Goal: Navigation & Orientation: Find specific page/section

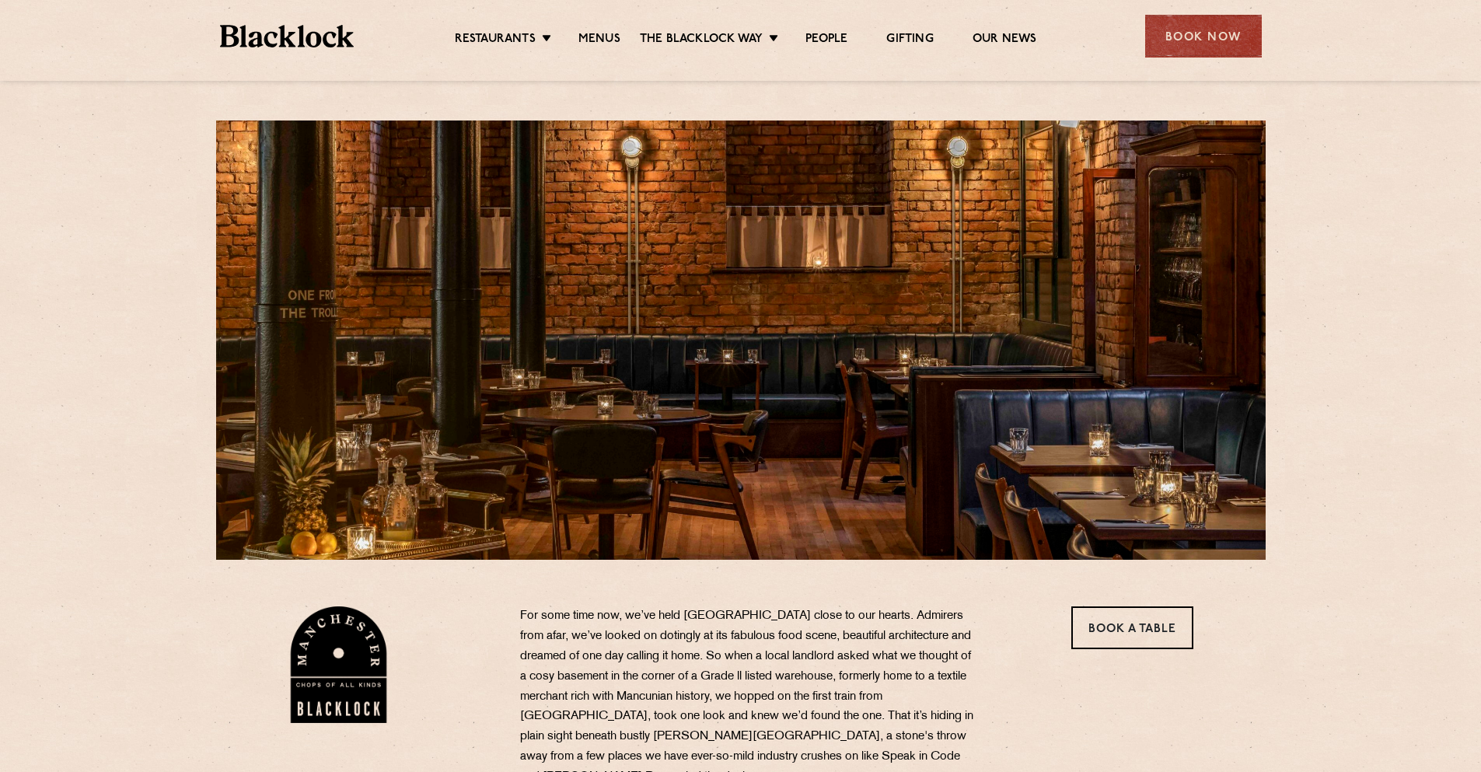
click at [316, 36] on img at bounding box center [287, 36] width 135 height 23
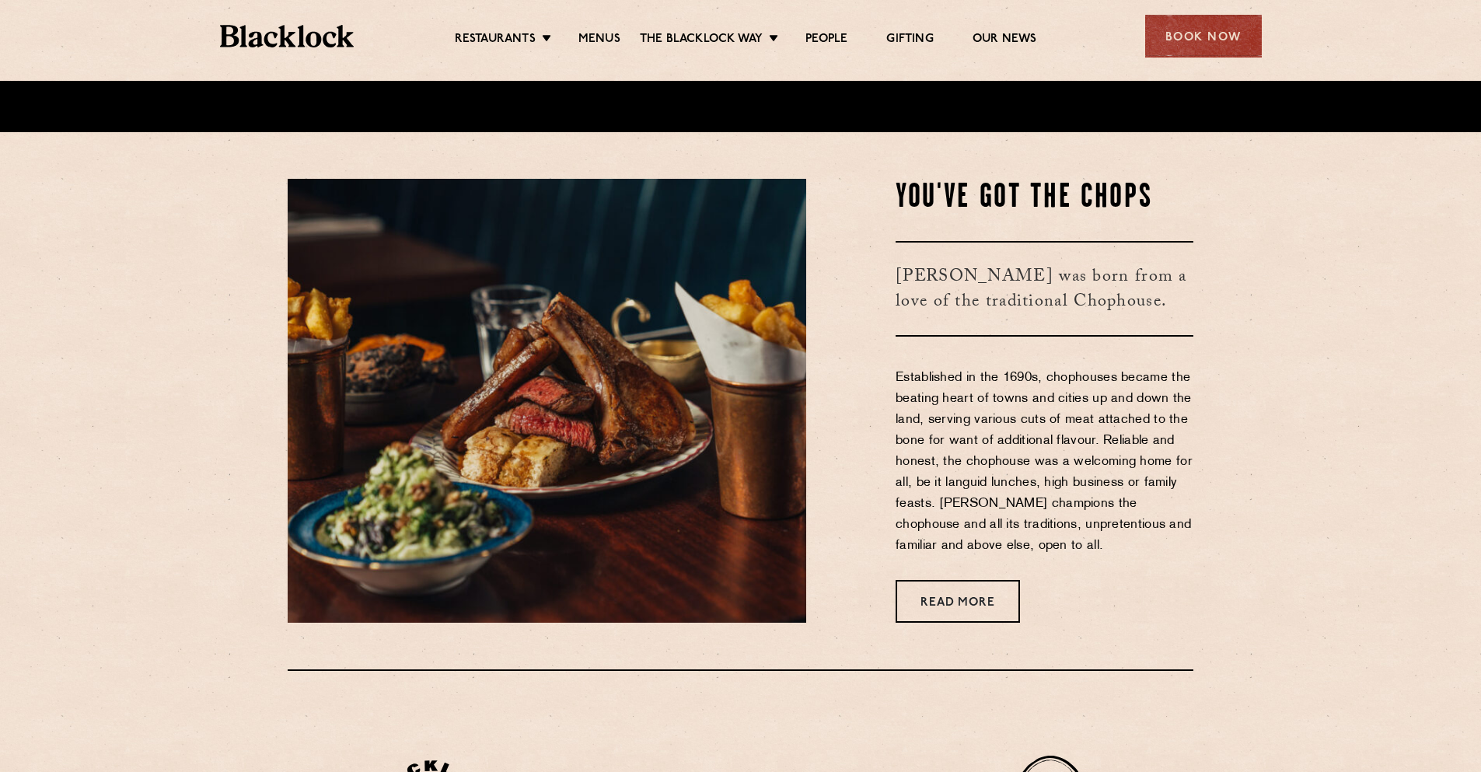
scroll to position [933, 0]
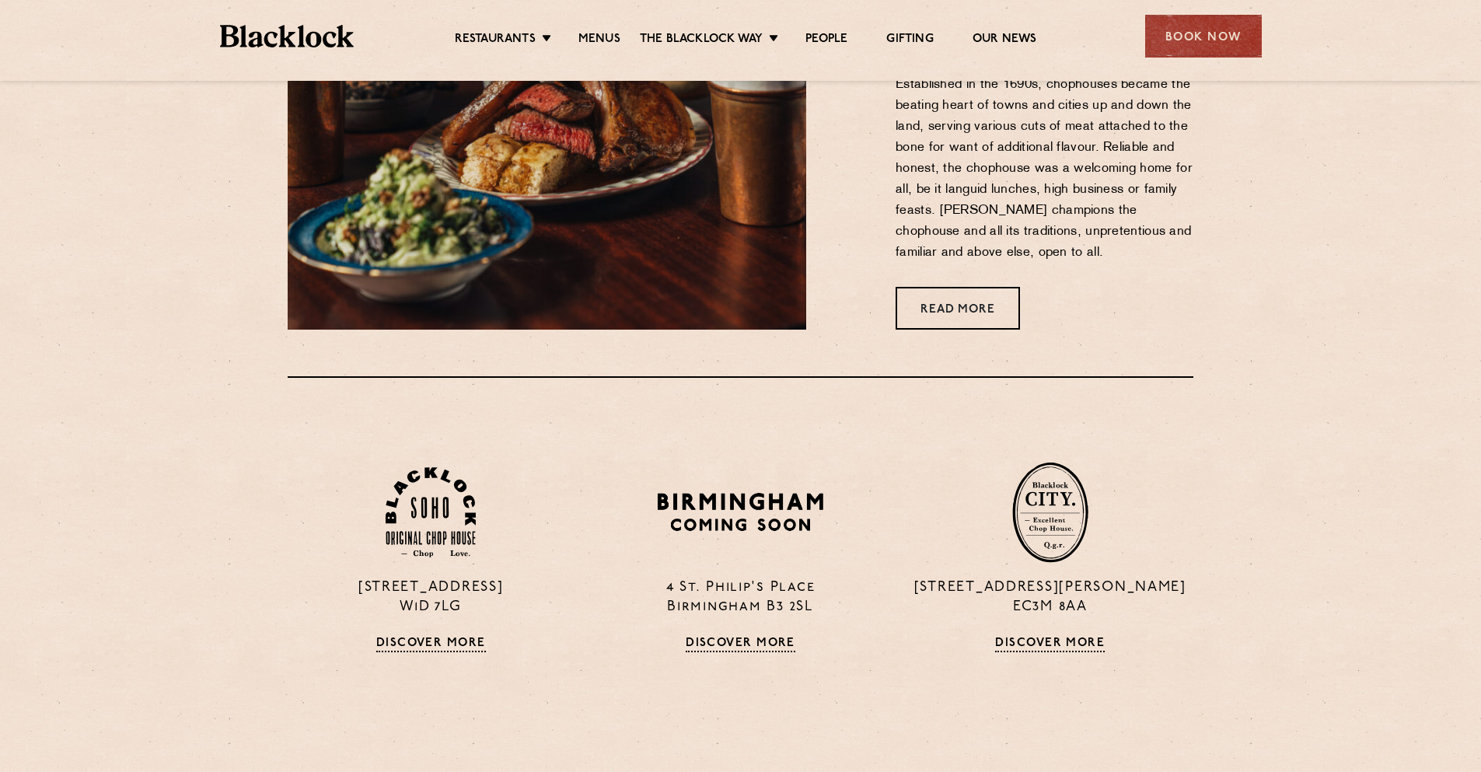
drag, startPoint x: 327, startPoint y: 427, endPoint x: 1279, endPoint y: 603, distance: 968.0
drag, startPoint x: 1308, startPoint y: 611, endPoint x: 281, endPoint y: 401, distance: 1048.4
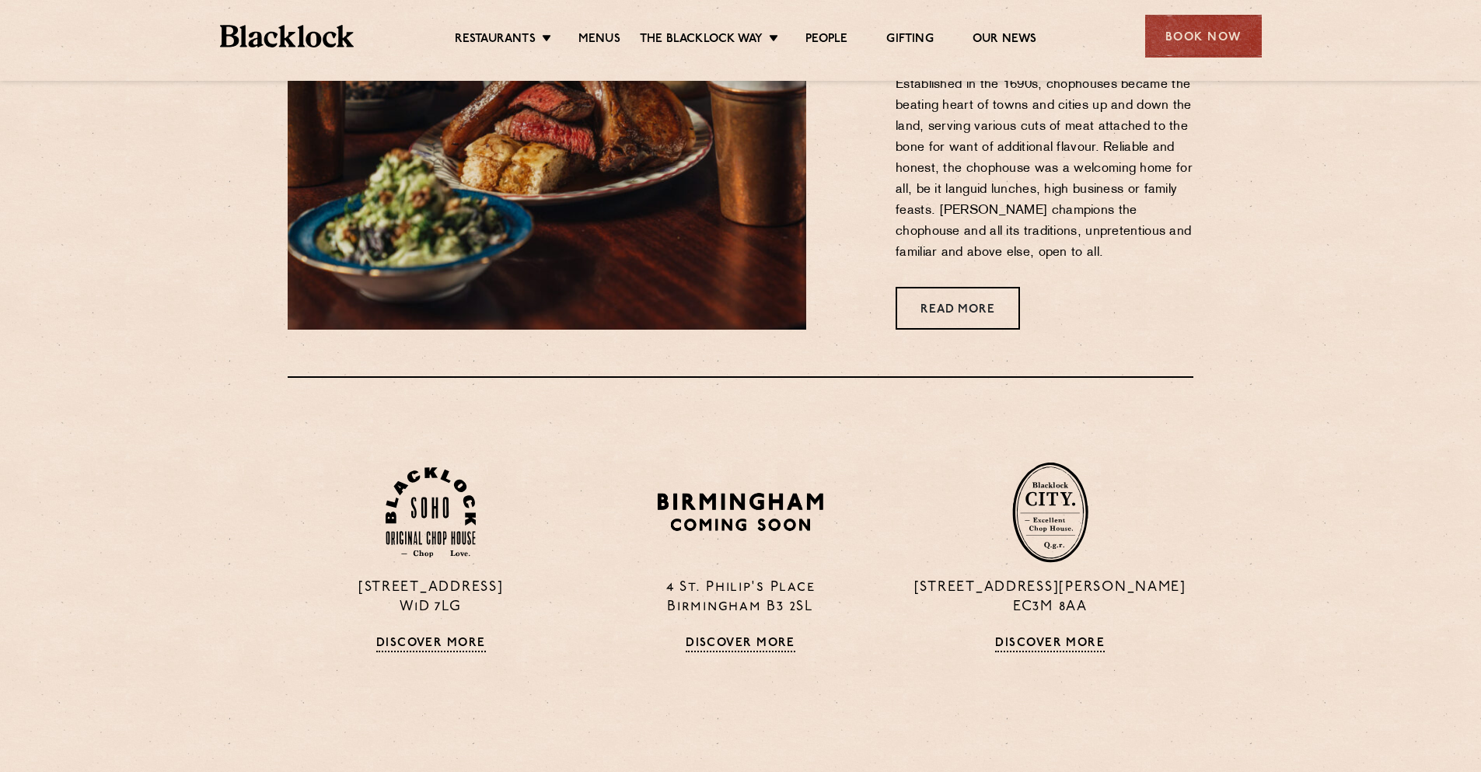
click at [281, 401] on div at bounding box center [740, 400] width 929 height 48
drag, startPoint x: 281, startPoint y: 401, endPoint x: 1196, endPoint y: 659, distance: 950.7
drag, startPoint x: 1208, startPoint y: 666, endPoint x: 273, endPoint y: 423, distance: 966.6
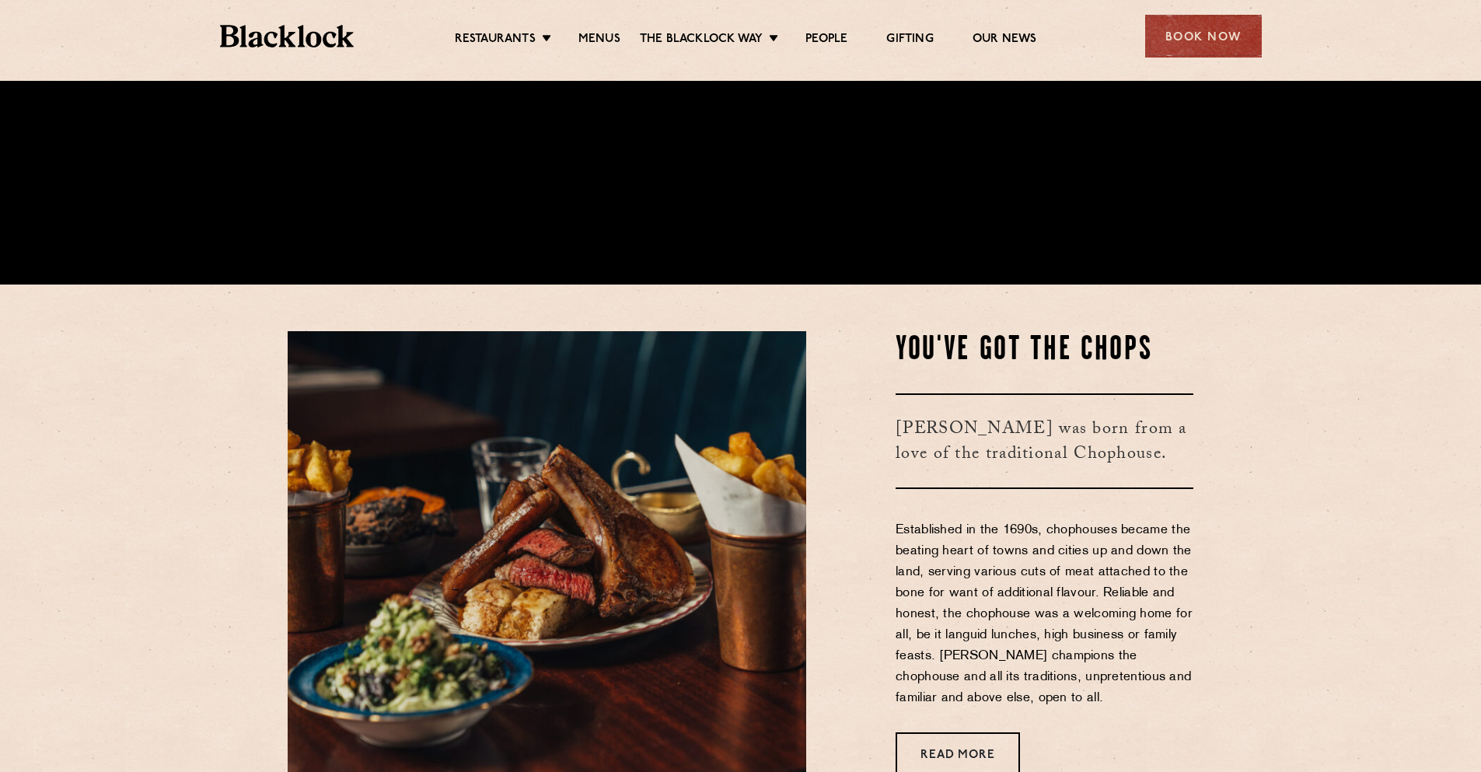
scroll to position [467, 0]
